Goal: Task Accomplishment & Management: Use online tool/utility

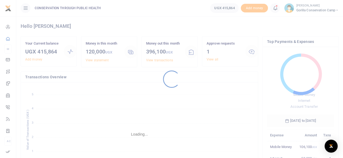
scroll to position [4, 4]
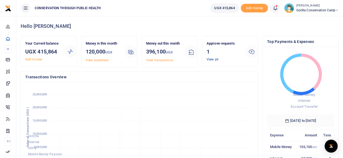
click at [212, 59] on link "View all" at bounding box center [212, 60] width 12 height 4
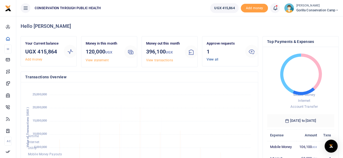
click at [212, 59] on link "View all" at bounding box center [212, 60] width 12 height 4
click at [210, 58] on link "View all" at bounding box center [212, 60] width 12 height 4
click at [215, 61] on link "View all" at bounding box center [212, 60] width 12 height 4
click at [213, 58] on link "View all" at bounding box center [212, 60] width 12 height 4
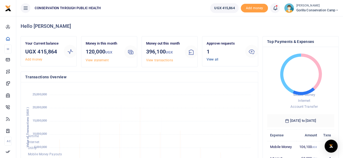
click at [213, 58] on link "View all" at bounding box center [212, 60] width 12 height 4
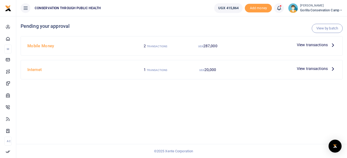
click at [328, 45] on p "View transactions" at bounding box center [316, 45] width 39 height 6
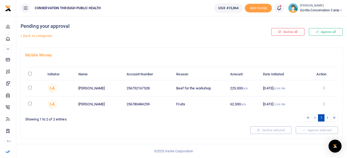
click at [323, 87] on icon at bounding box center [324, 88] width 4 height 4
click at [300, 95] on link "Approve" at bounding box center [304, 97] width 43 height 8
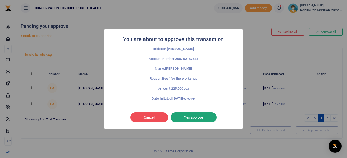
click at [202, 120] on button "Yes approve" at bounding box center [193, 118] width 46 height 10
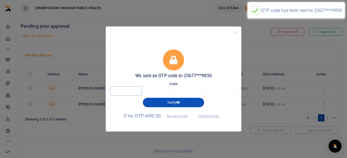
click at [131, 90] on input "text" at bounding box center [126, 91] width 32 height 9
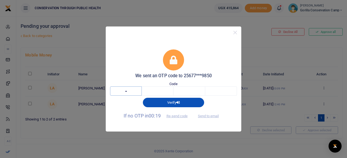
type input "9"
type input "7"
type input "2"
type input "9"
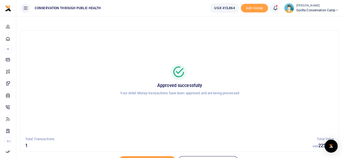
scroll to position [28, 0]
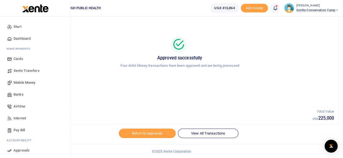
click at [28, 37] on span "Dashboard" at bounding box center [22, 38] width 17 height 5
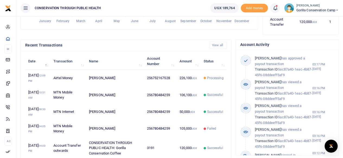
scroll to position [167, 0]
